Goal: Obtain resource: Obtain resource

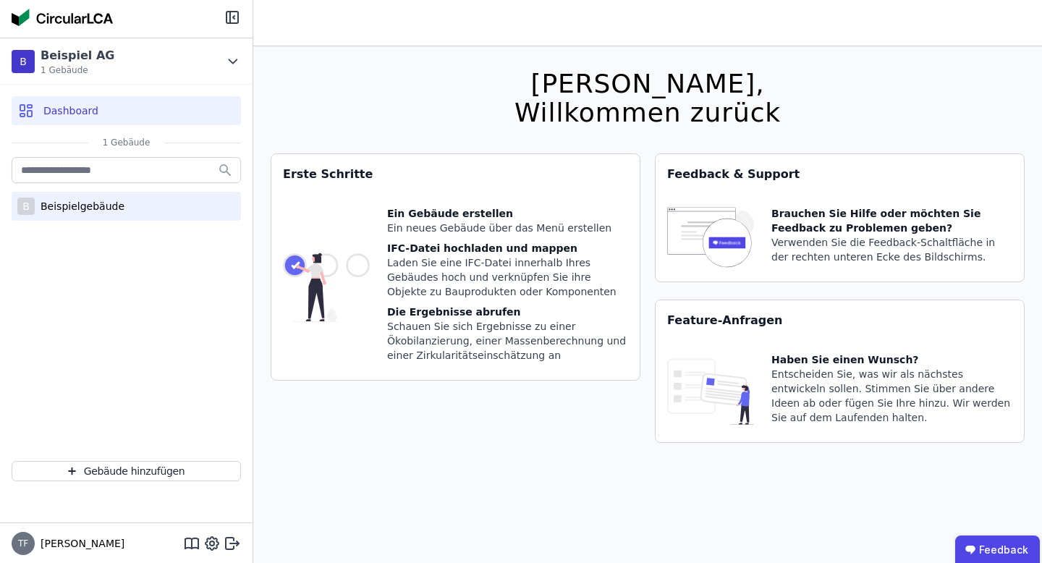
click at [86, 200] on div "Beispielgebäude" at bounding box center [80, 206] width 90 height 14
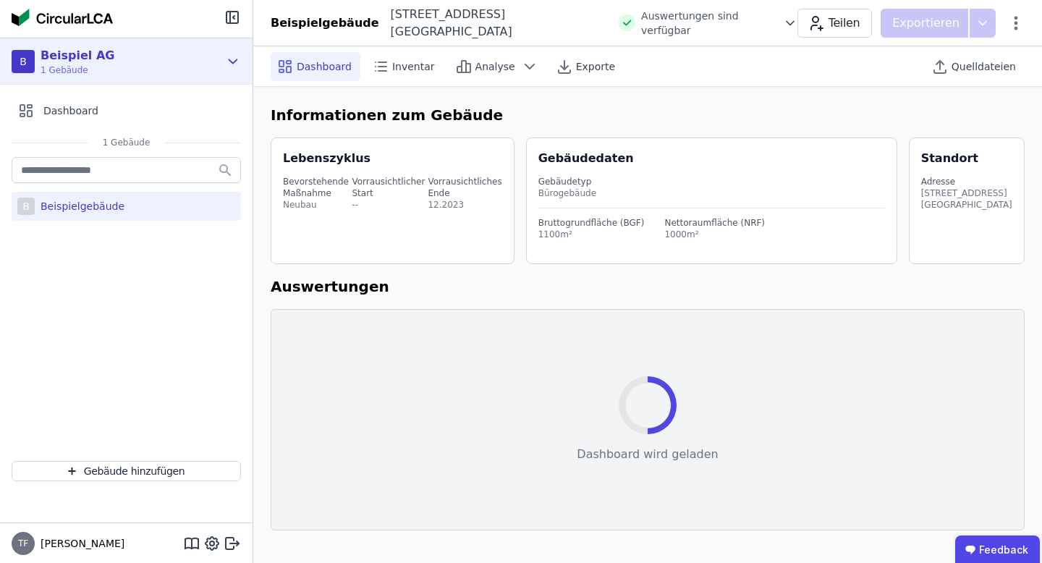
select select "*"
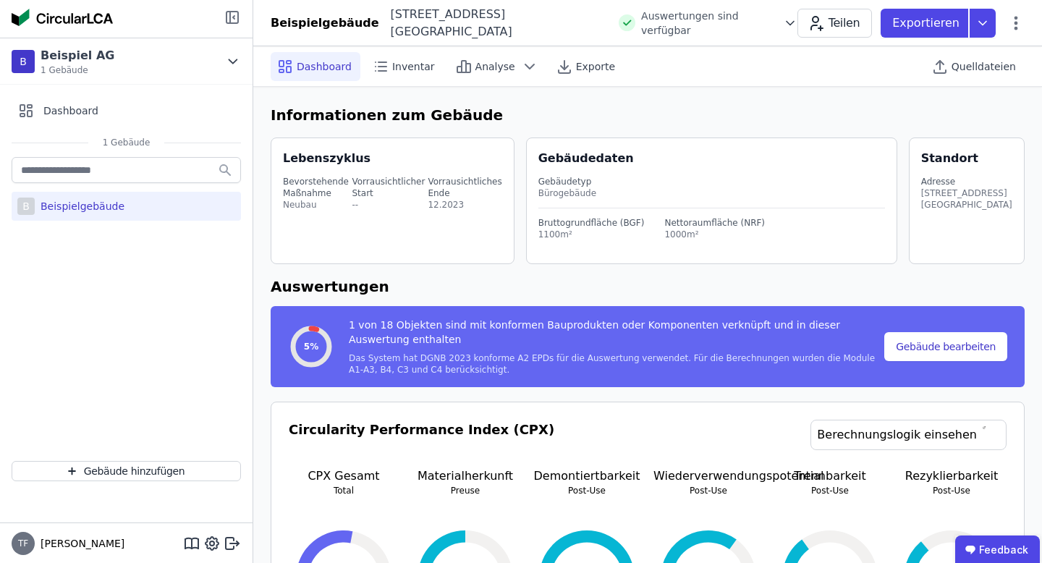
click at [237, 19] on icon at bounding box center [233, 18] width 12 height 12
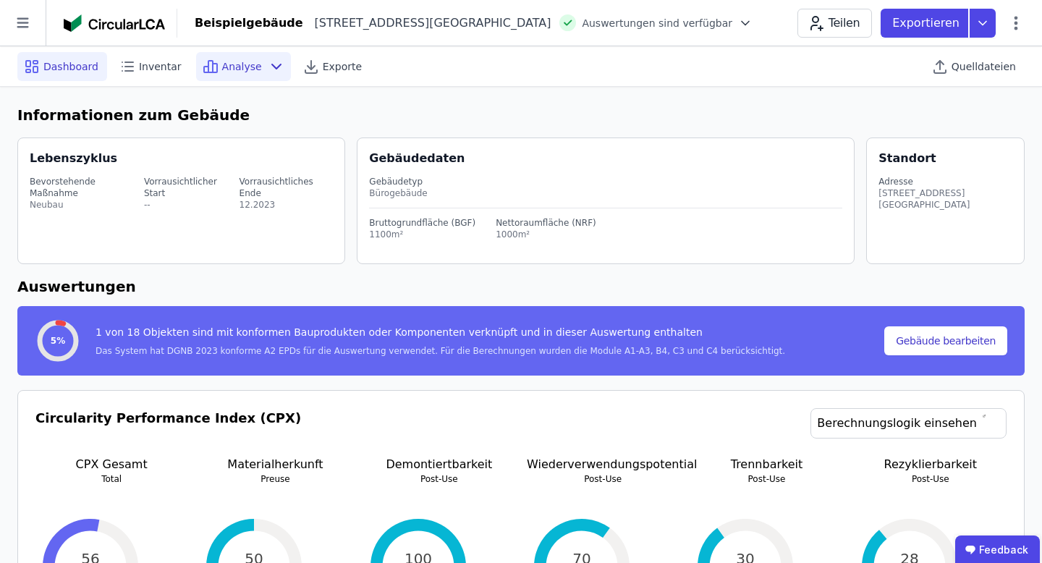
click at [222, 67] on span "Analyse" at bounding box center [242, 66] width 40 height 14
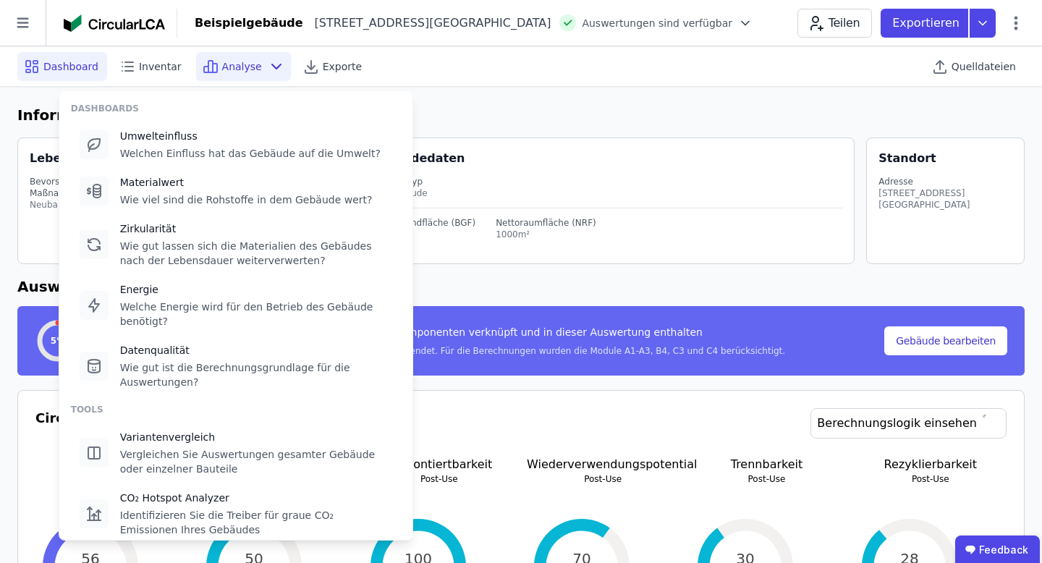
click at [244, 62] on span "Analyse" at bounding box center [242, 66] width 40 height 14
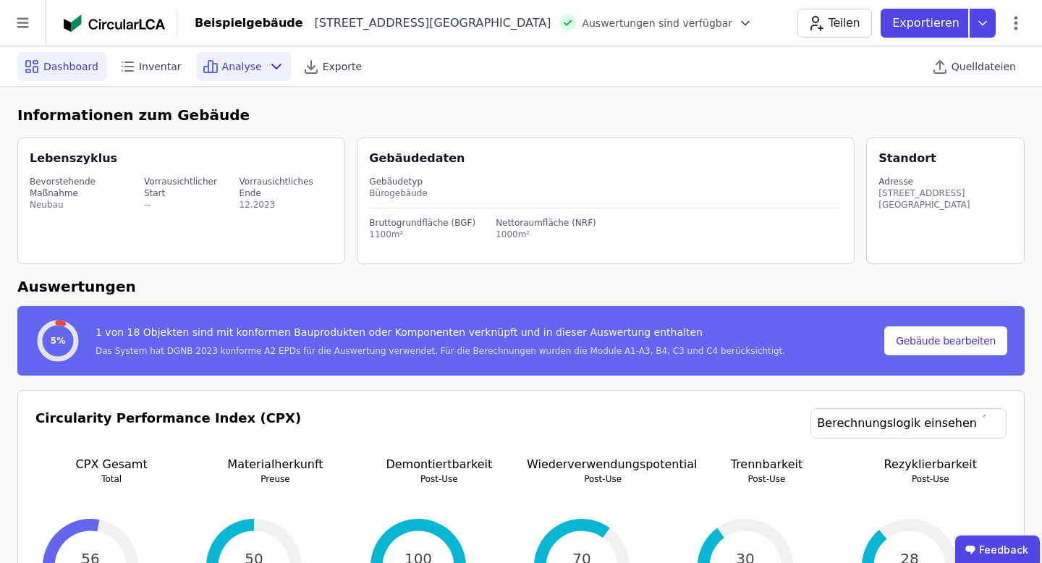
click at [268, 62] on icon at bounding box center [276, 66] width 17 height 17
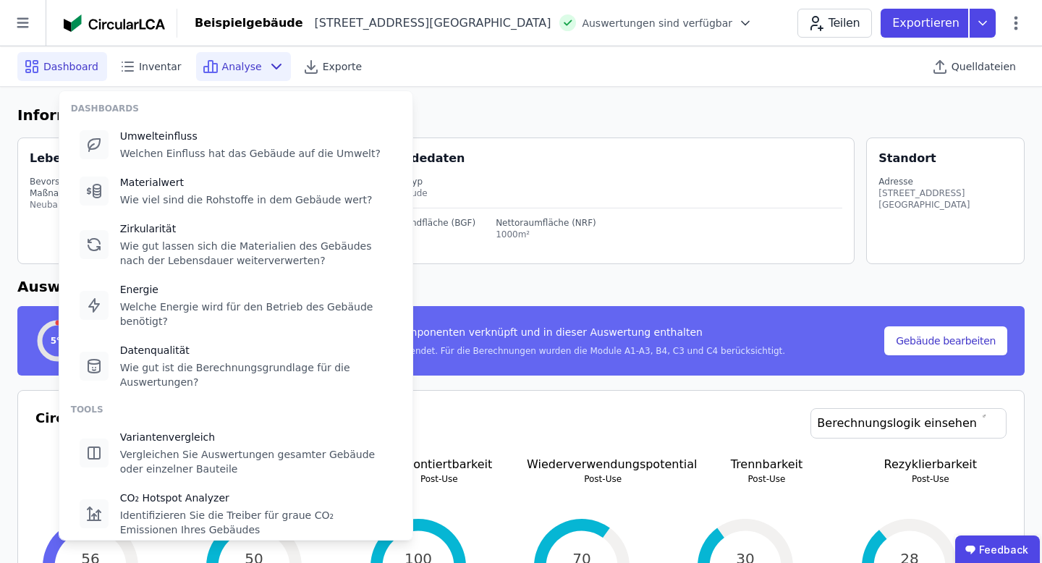
click at [259, 56] on div "Analyse" at bounding box center [243, 66] width 95 height 29
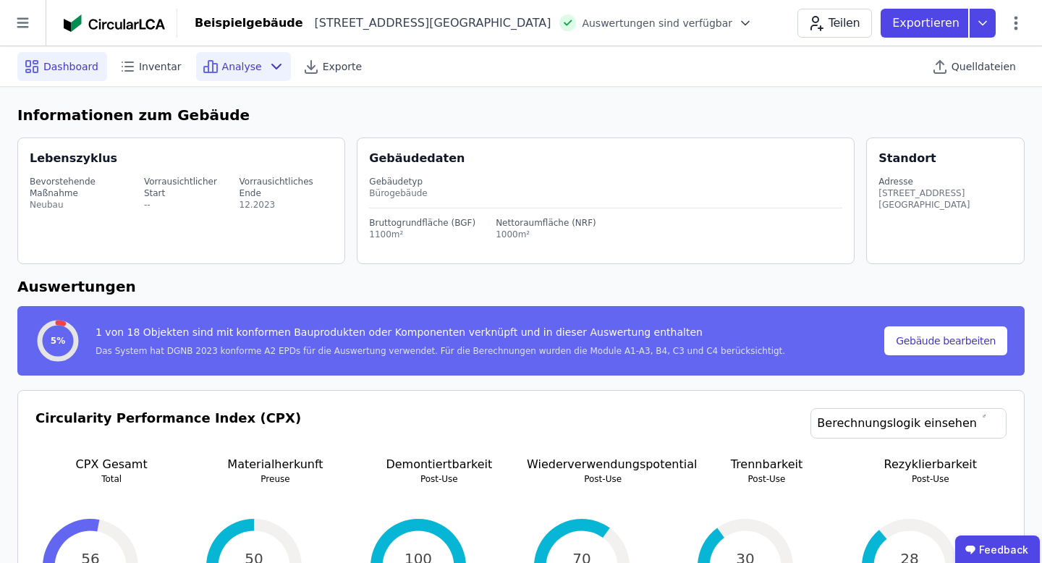
click at [259, 56] on div "Analyse" at bounding box center [243, 66] width 95 height 29
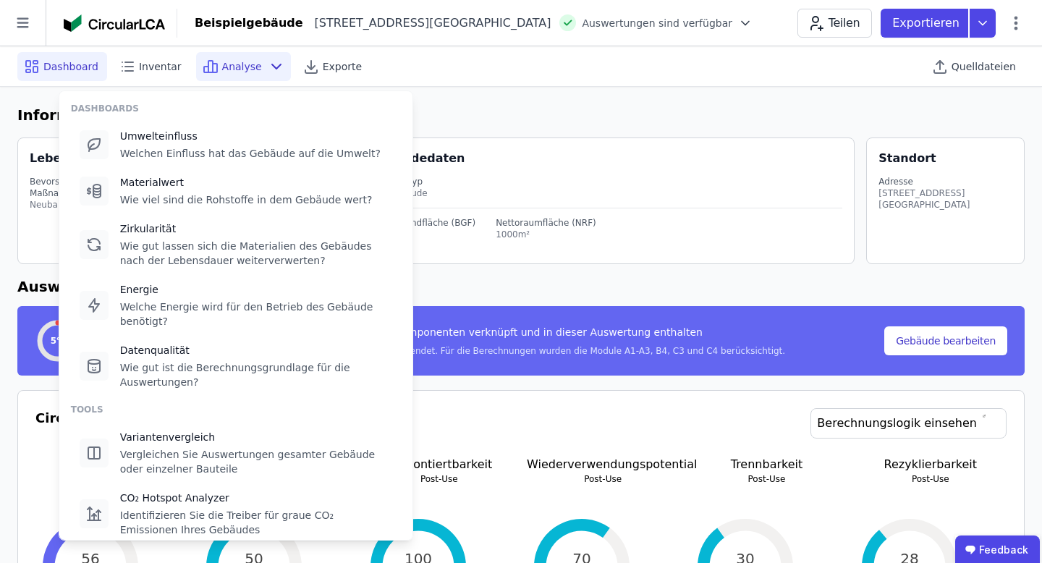
click at [254, 68] on div "Analyse" at bounding box center [243, 66] width 95 height 29
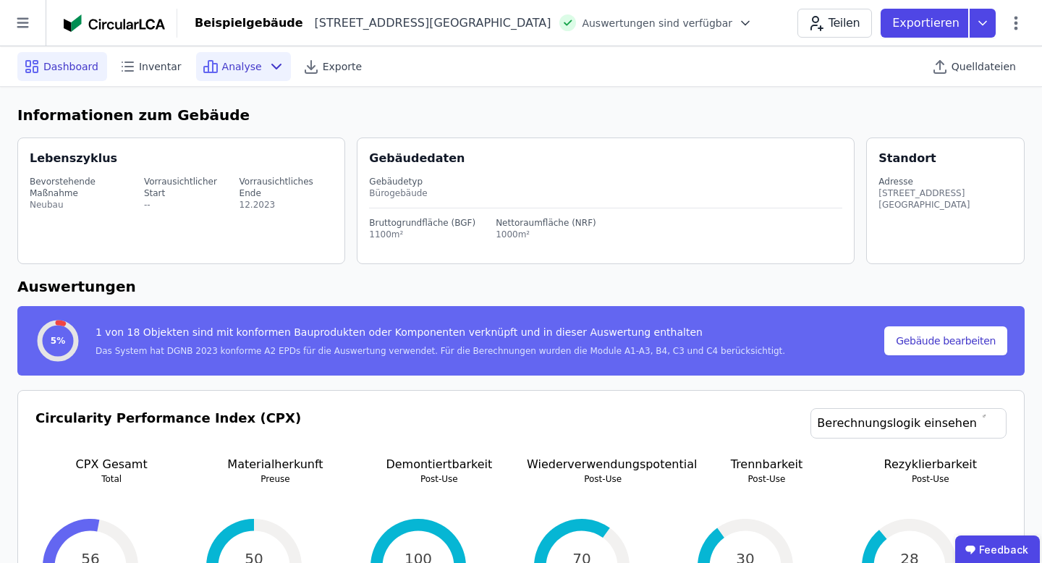
click at [268, 64] on icon at bounding box center [276, 66] width 17 height 17
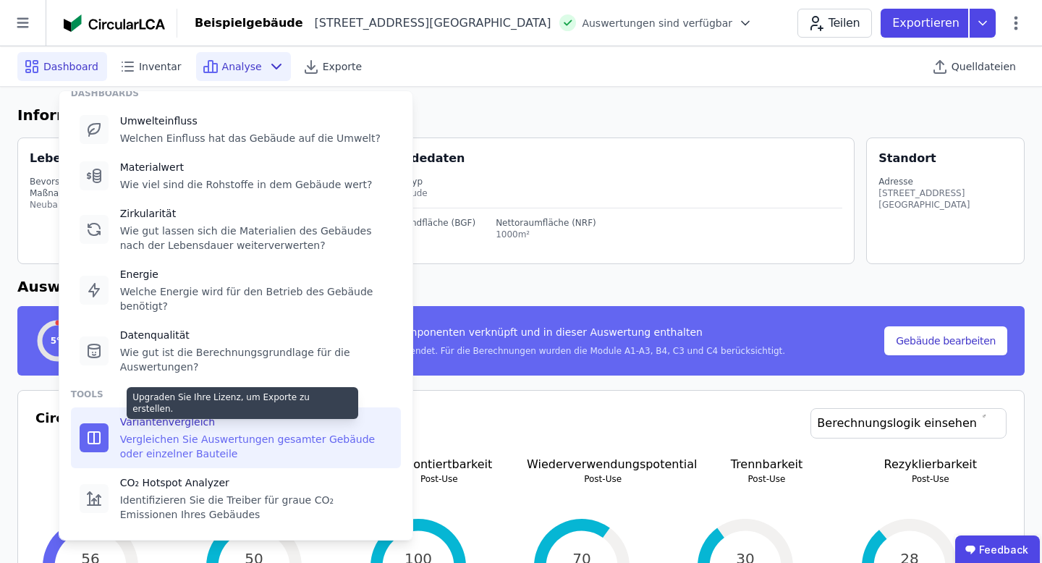
scroll to position [13, 0]
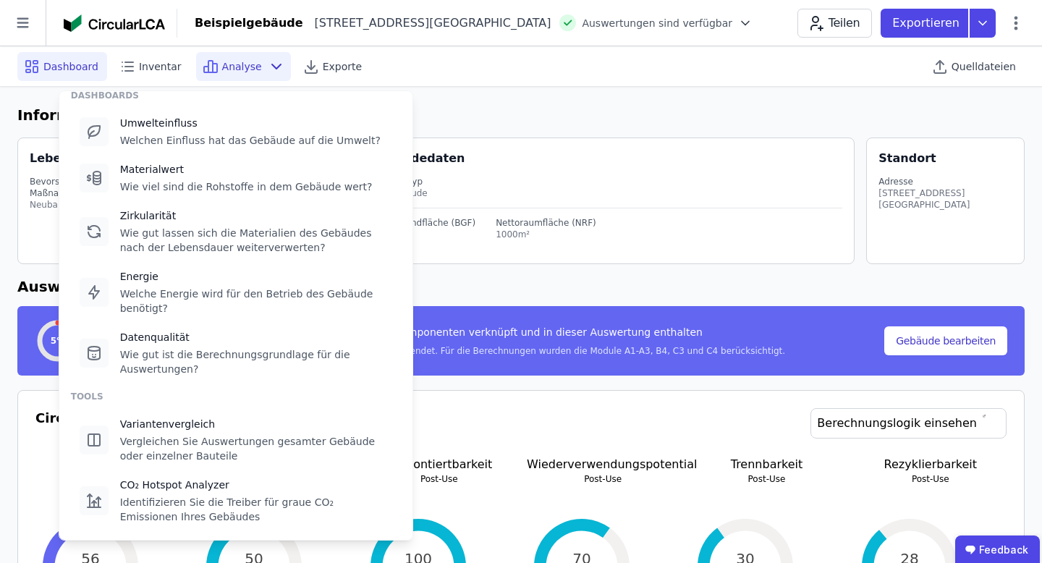
click at [559, 290] on div at bounding box center [521, 320] width 1042 height 563
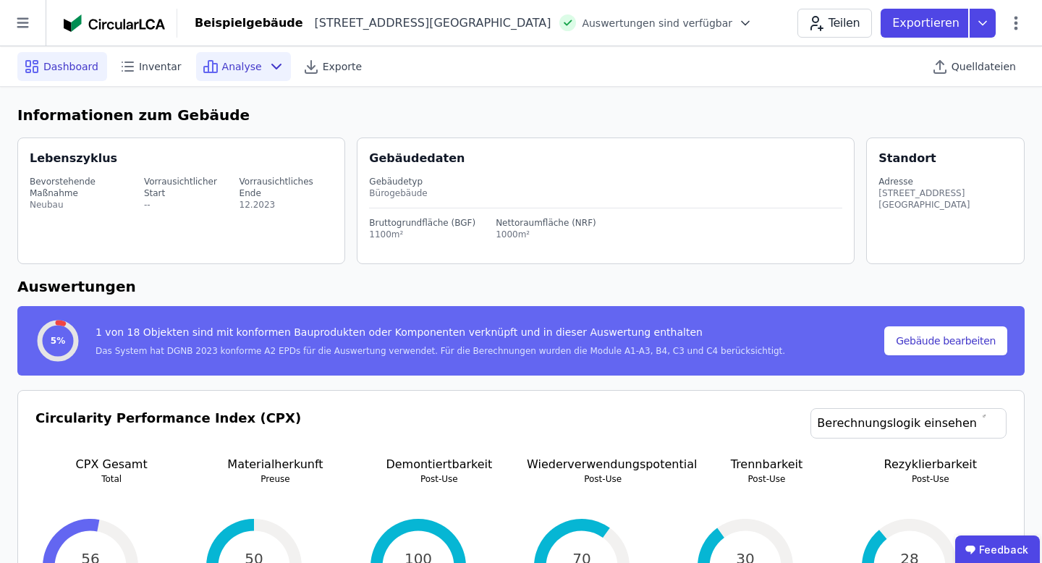
click at [239, 66] on span "Analyse" at bounding box center [242, 66] width 40 height 14
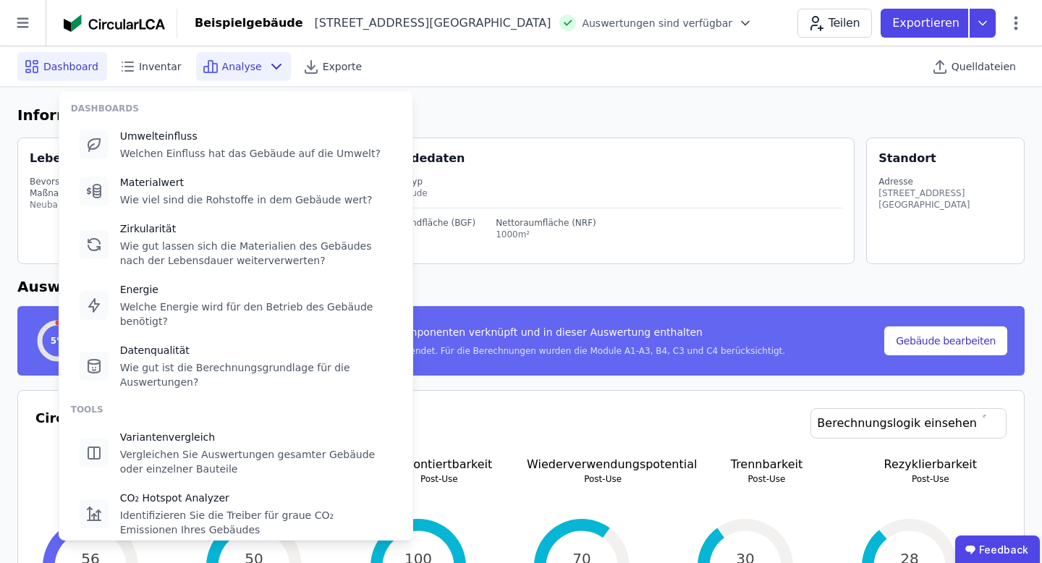
click at [256, 64] on div "Analyse" at bounding box center [243, 66] width 95 height 29
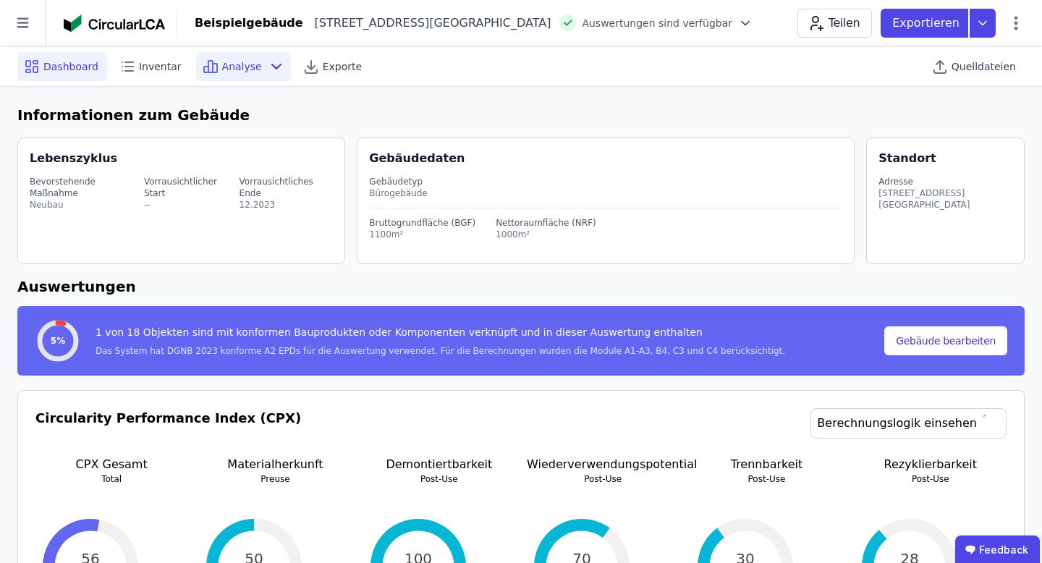
click at [256, 64] on div "Analyse" at bounding box center [243, 66] width 95 height 29
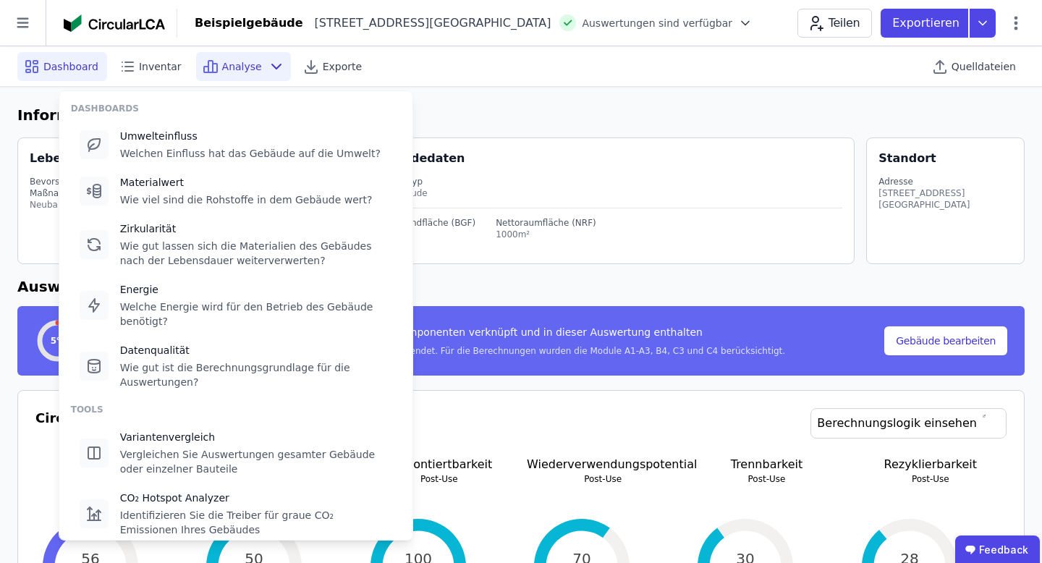
click at [253, 77] on div "Analyse" at bounding box center [243, 66] width 95 height 29
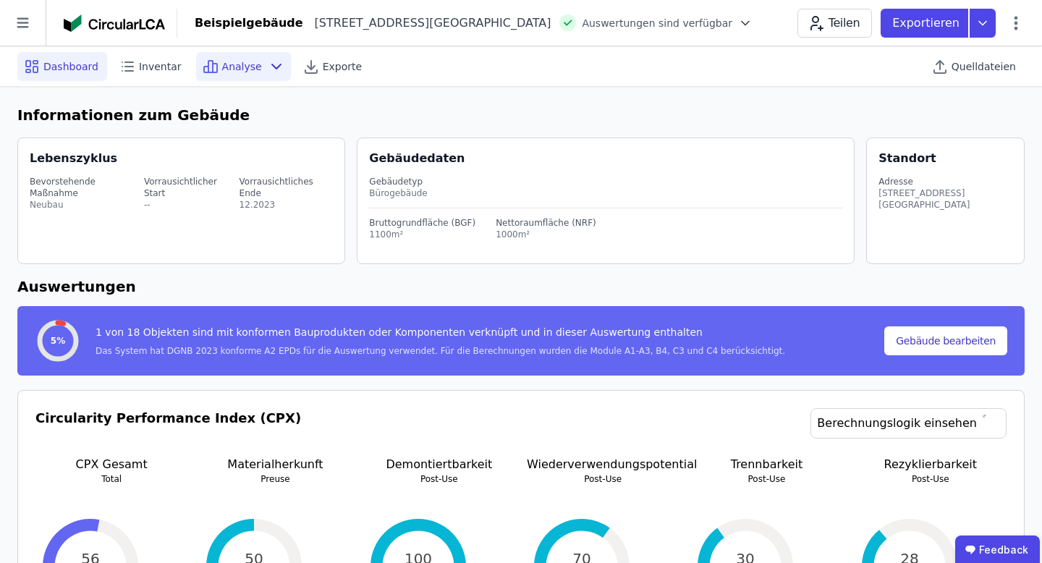
click at [253, 77] on div "Analyse" at bounding box center [243, 66] width 95 height 29
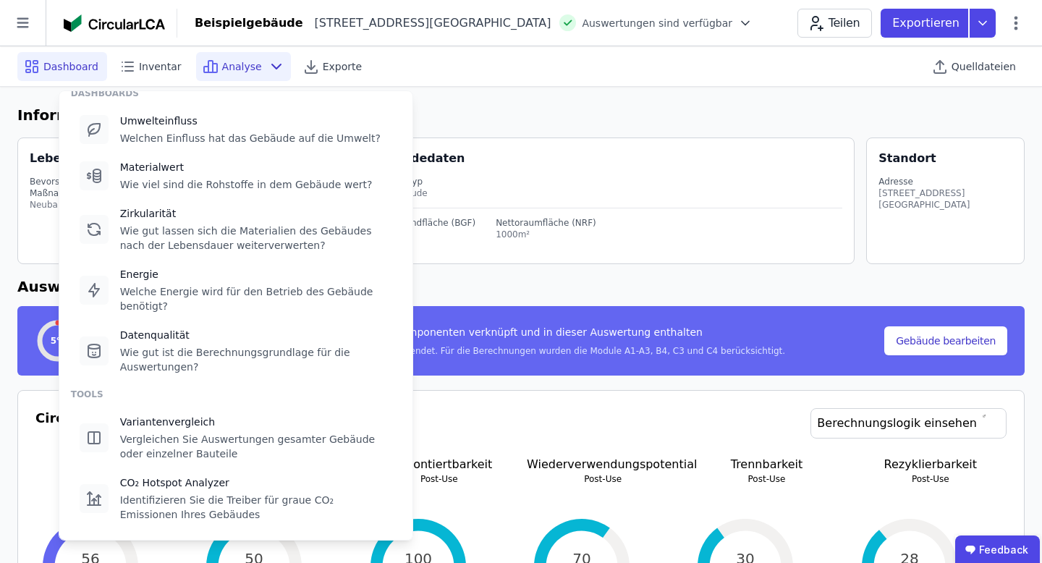
scroll to position [14, 0]
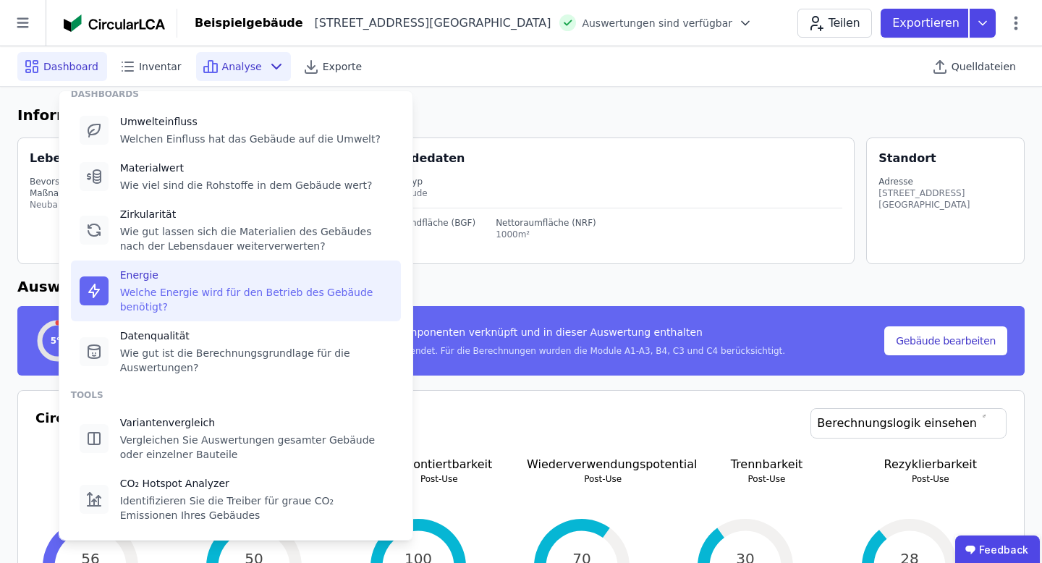
click at [255, 304] on div "Welche Energie wird für den Betrieb des Gebäude benötigt?" at bounding box center [256, 299] width 272 height 29
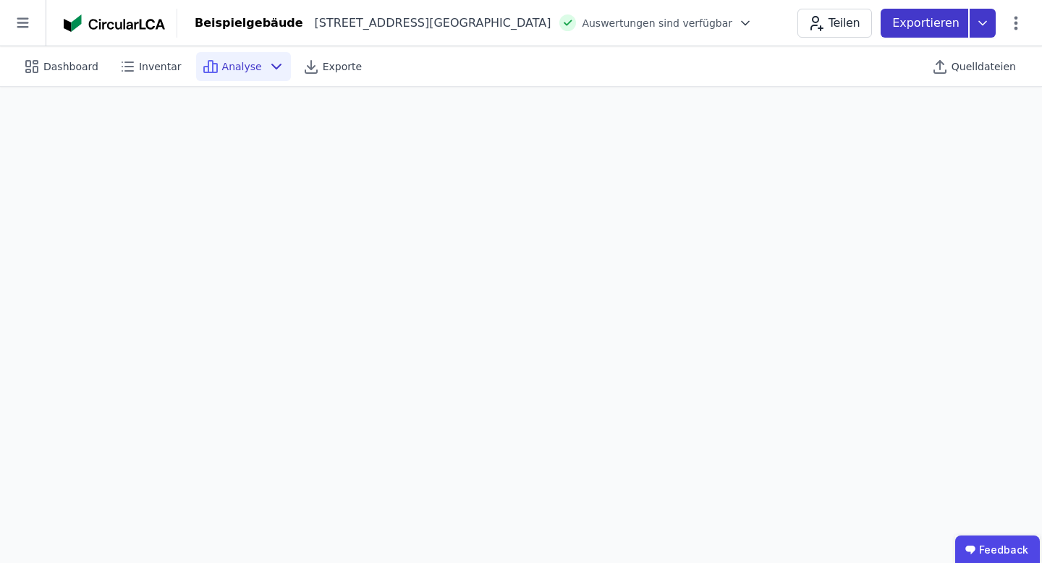
click at [947, 21] on icon at bounding box center [983, 23] width 26 height 29
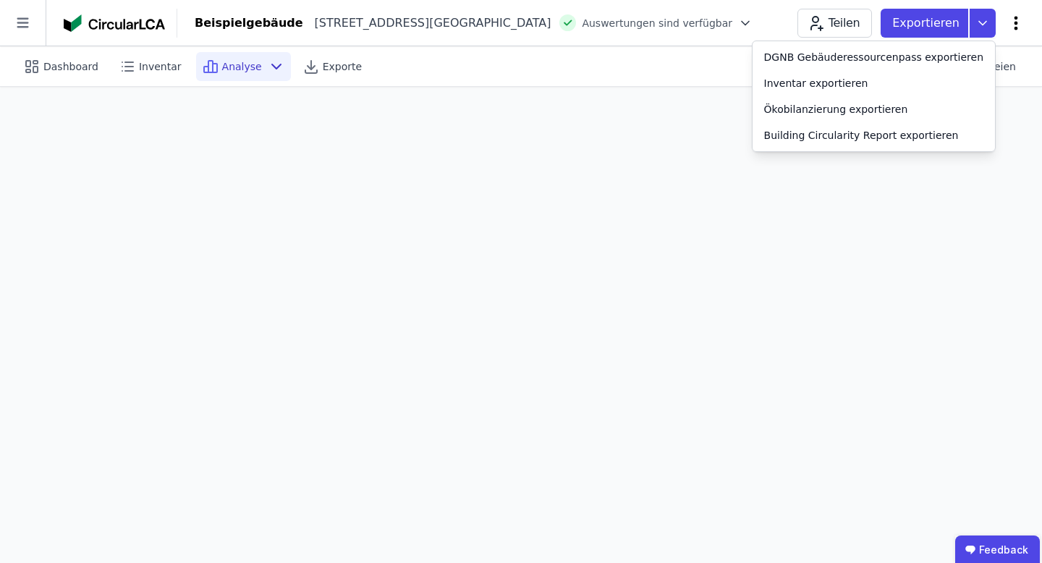
click at [947, 14] on icon at bounding box center [1016, 22] width 17 height 17
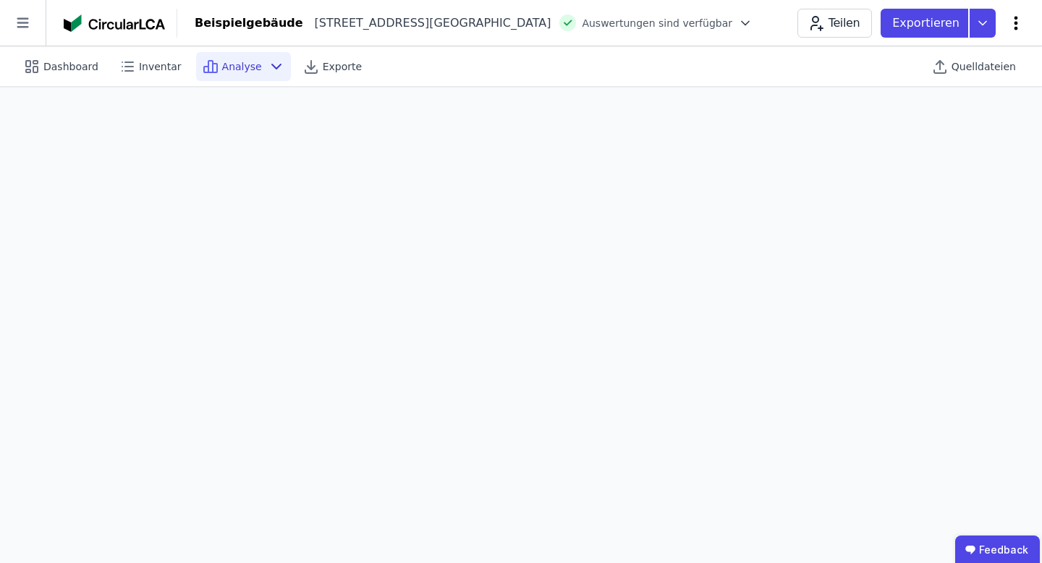
click at [947, 29] on icon at bounding box center [1016, 22] width 17 height 17
click at [947, 54] on span "Gebäude bearbeiten" at bounding box center [948, 57] width 104 height 14
select select "**********"
select select "*"
select select "**********"
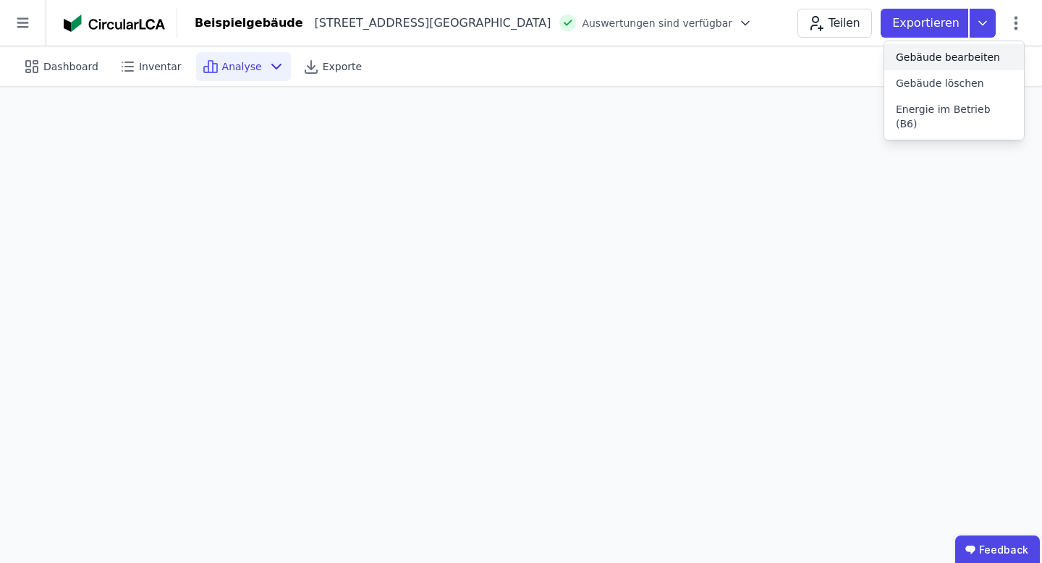
select select "**********"
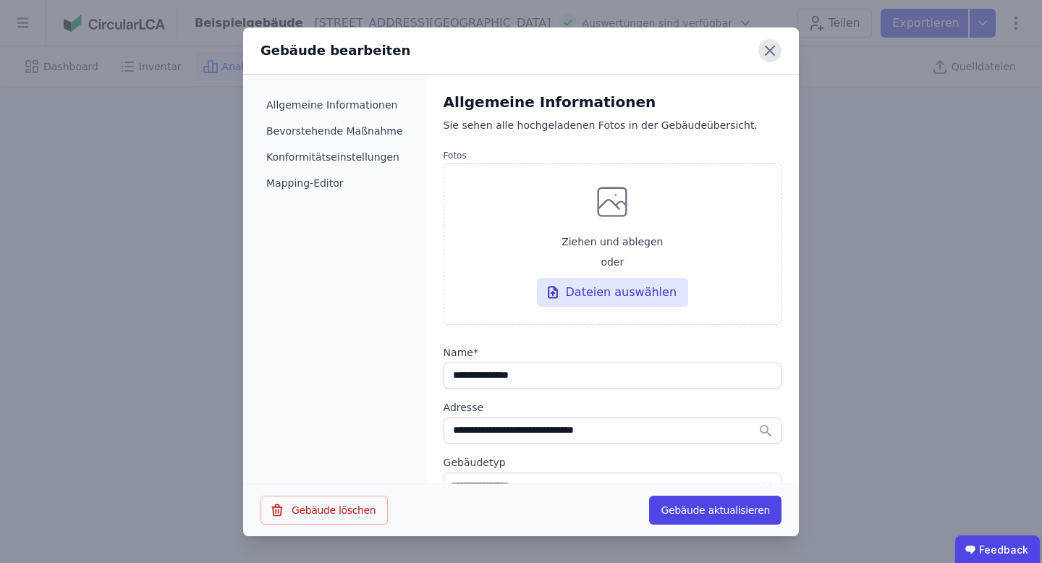
click at [771, 54] on icon at bounding box center [770, 50] width 23 height 23
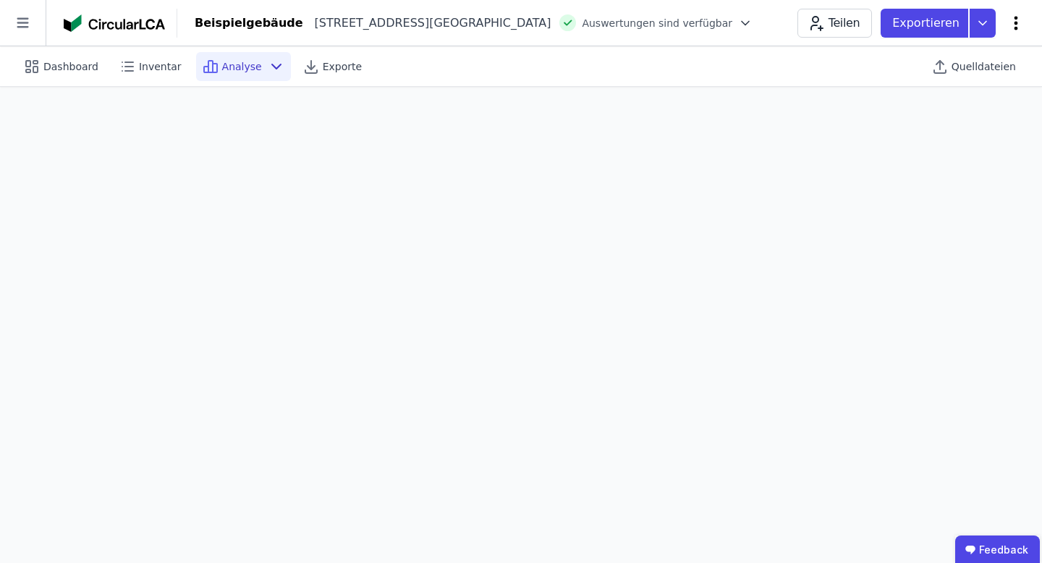
click at [947, 17] on icon at bounding box center [1016, 22] width 17 height 17
click at [927, 111] on span "Energie im Betrieb (B6)" at bounding box center [954, 116] width 117 height 29
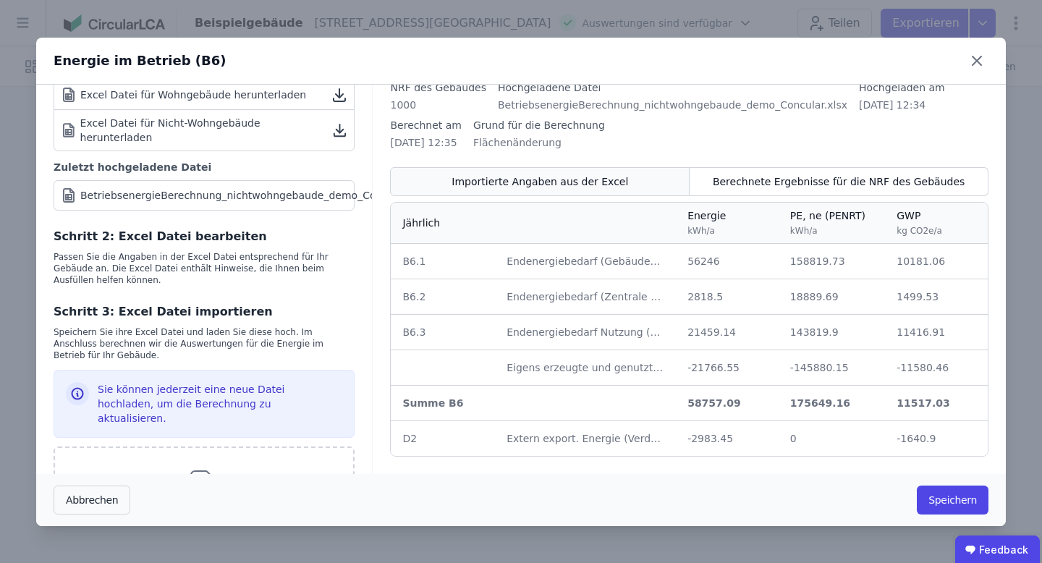
scroll to position [56, 0]
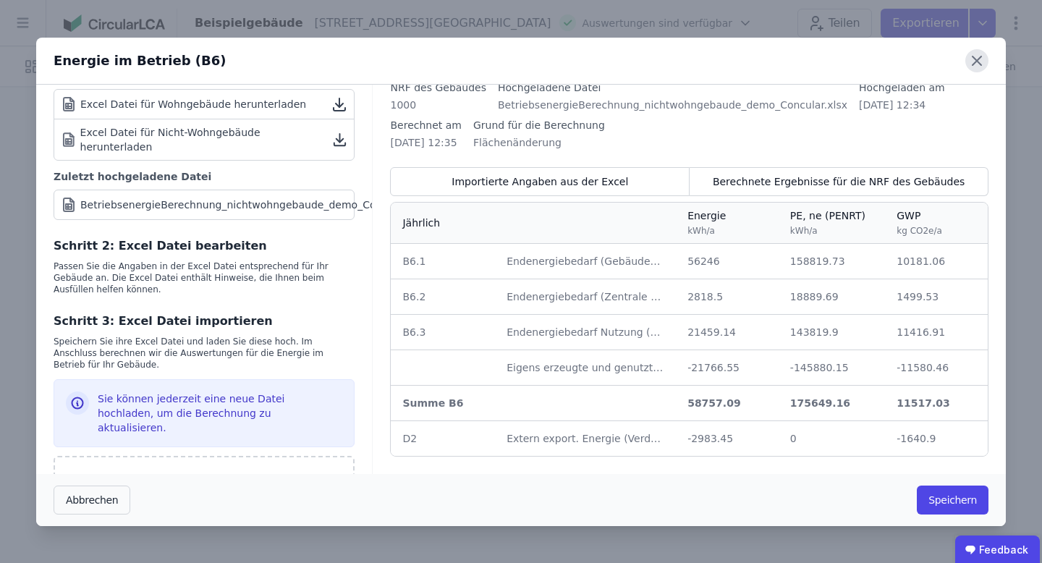
click at [947, 57] on icon at bounding box center [977, 60] width 23 height 23
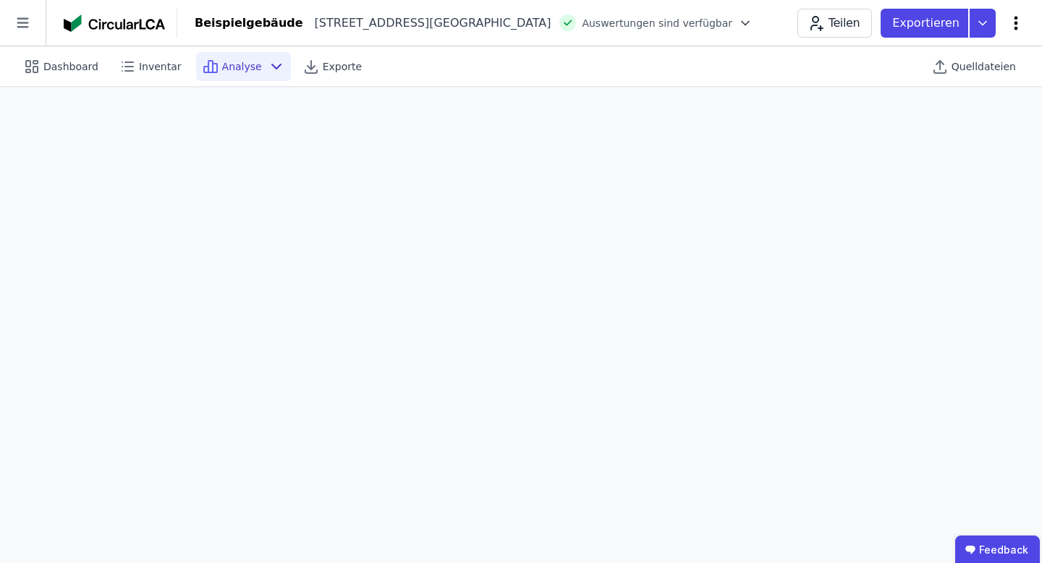
click at [947, 28] on icon at bounding box center [1016, 22] width 17 height 17
click at [947, 69] on span "Quelldateien" at bounding box center [984, 66] width 64 height 14
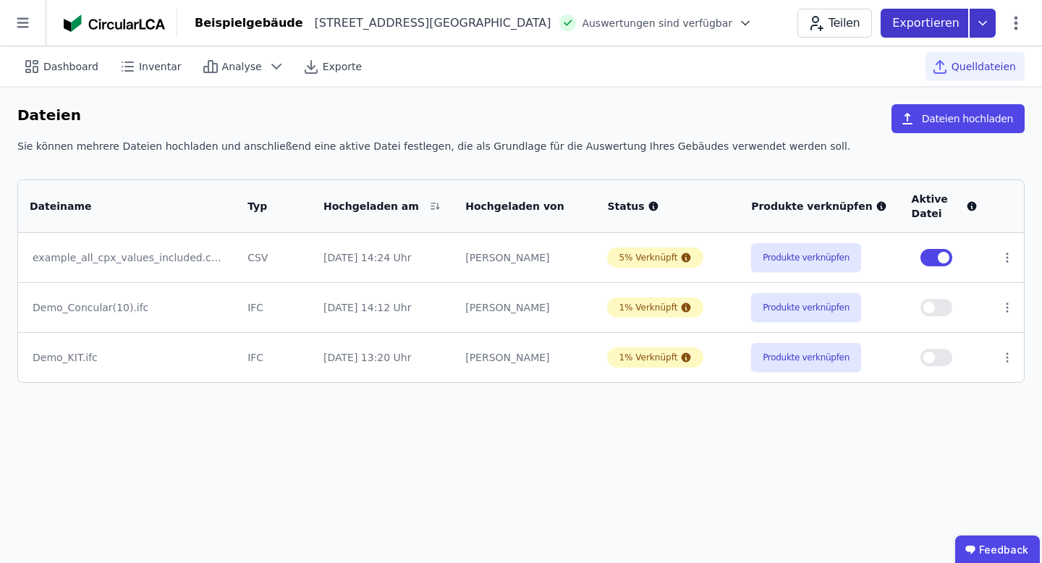
click at [947, 9] on icon at bounding box center [983, 23] width 26 height 29
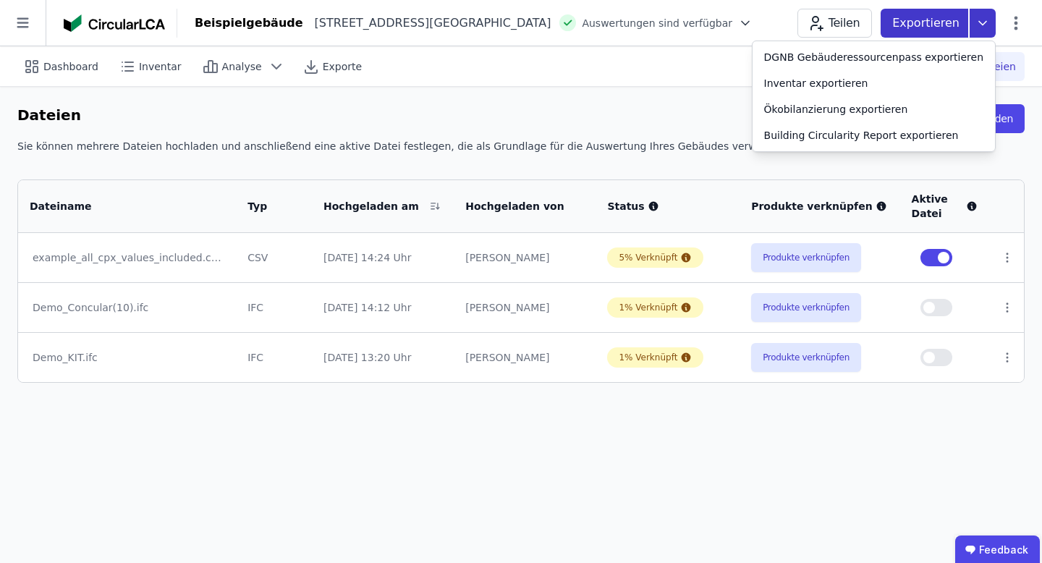
click at [947, 9] on icon at bounding box center [983, 23] width 26 height 29
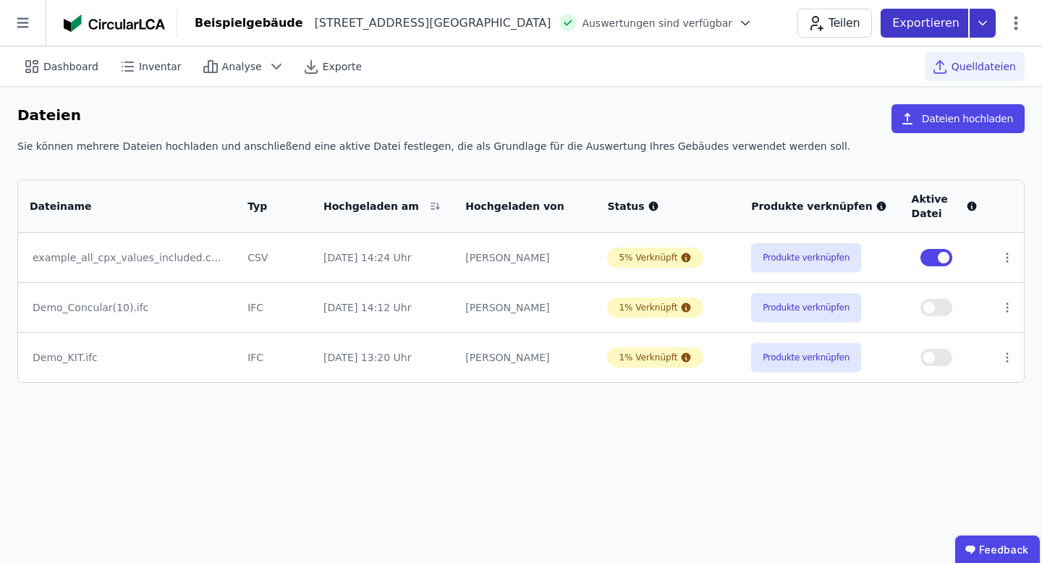
click at [947, 19] on p "Exportieren" at bounding box center [927, 22] width 70 height 17
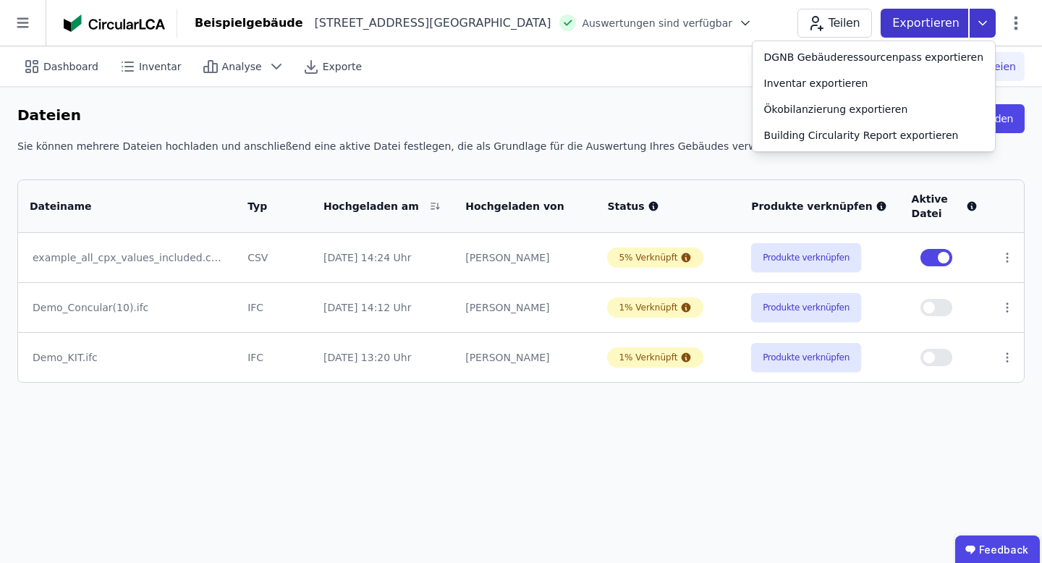
click at [947, 19] on p "Exportieren" at bounding box center [927, 22] width 70 height 17
